Goal: Subscribe to service/newsletter

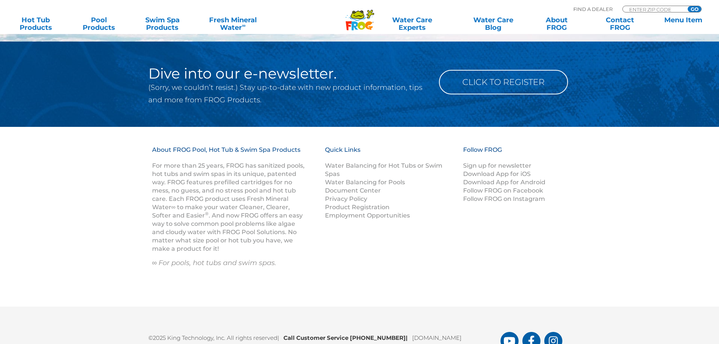
scroll to position [982, 0]
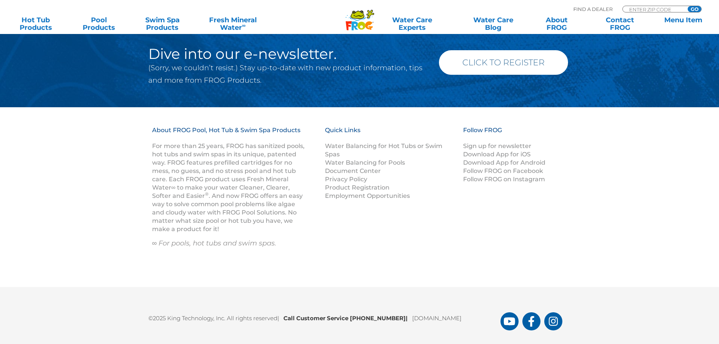
click at [486, 63] on link "Click to Register" at bounding box center [503, 62] width 129 height 25
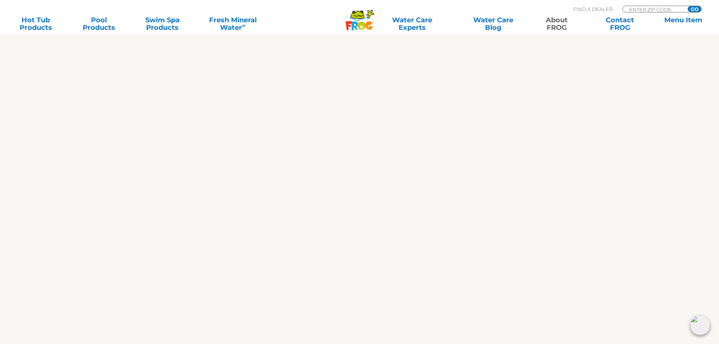
scroll to position [286, 0]
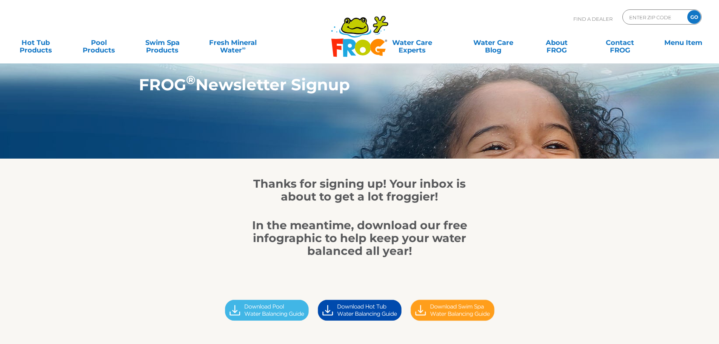
drag, startPoint x: 0, startPoint y: 0, endPoint x: 599, endPoint y: 292, distance: 666.1
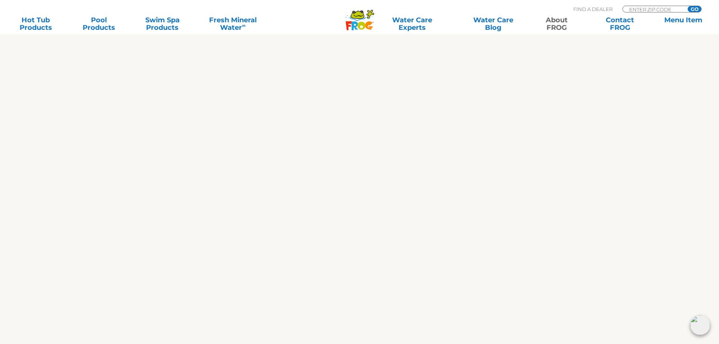
scroll to position [642, 0]
